Goal: Check status

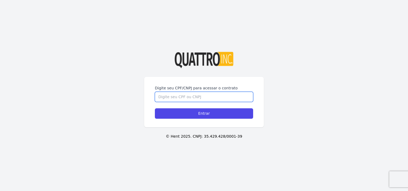
click at [170, 99] on input "Digite seu CPF/CNPJ para acessar o contrato" at bounding box center [204, 97] width 98 height 10
type input "36742495880"
click at [155, 108] on input "Entrar" at bounding box center [204, 113] width 98 height 10
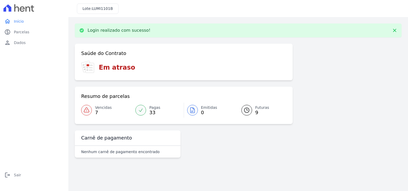
click at [256, 114] on span "9" at bounding box center [262, 112] width 14 height 4
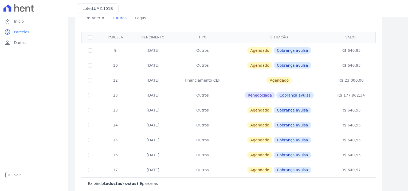
scroll to position [28, 0]
